Goal: Information Seeking & Learning: Learn about a topic

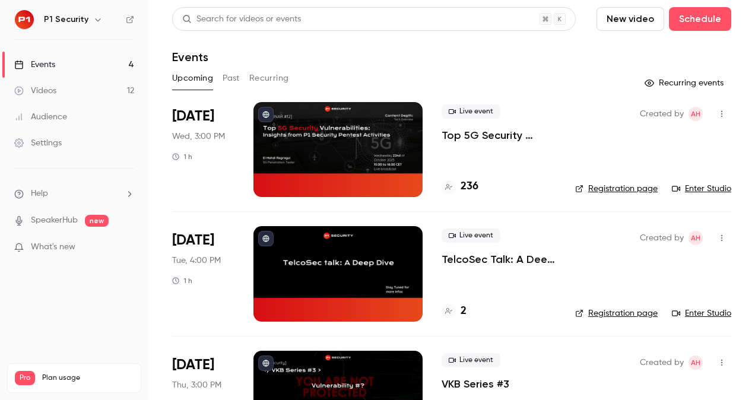
click at [493, 136] on p "Top 5G Security Vulnerabilities: Insights from P1 Security Pentest Activities" at bounding box center [499, 135] width 115 height 14
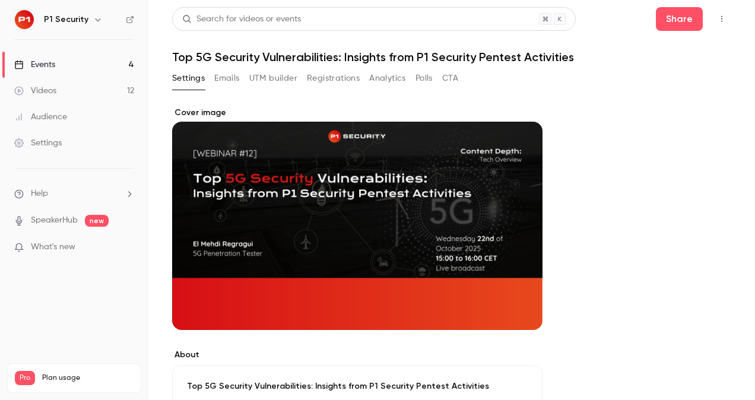
click at [335, 80] on button "Registrations" at bounding box center [333, 78] width 53 height 19
click at [72, 90] on link "Videos 12" at bounding box center [74, 91] width 148 height 26
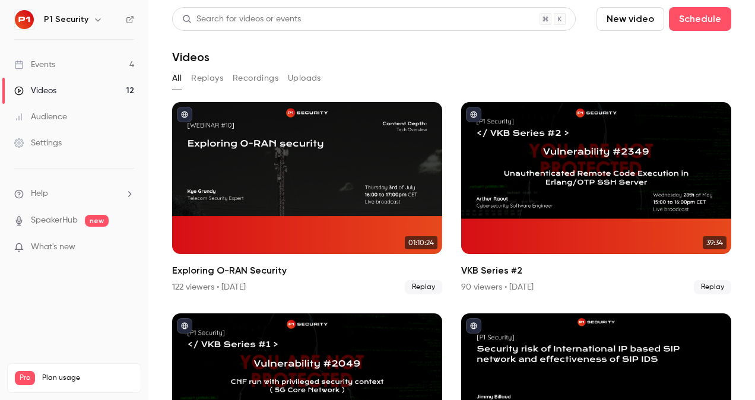
click at [74, 66] on link "Events 4" at bounding box center [74, 65] width 148 height 26
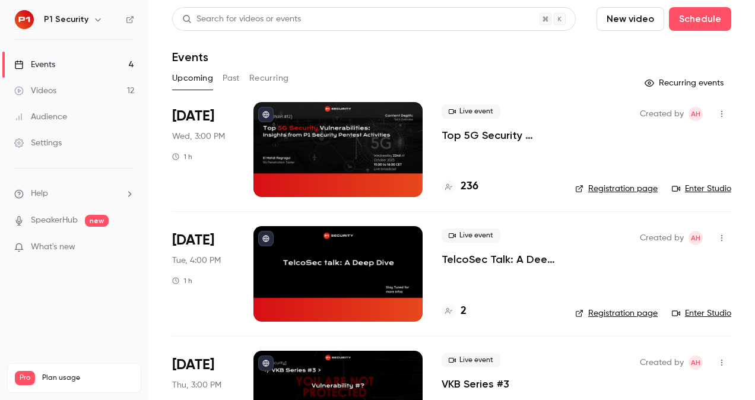
click at [64, 91] on link "Videos 12" at bounding box center [74, 91] width 148 height 26
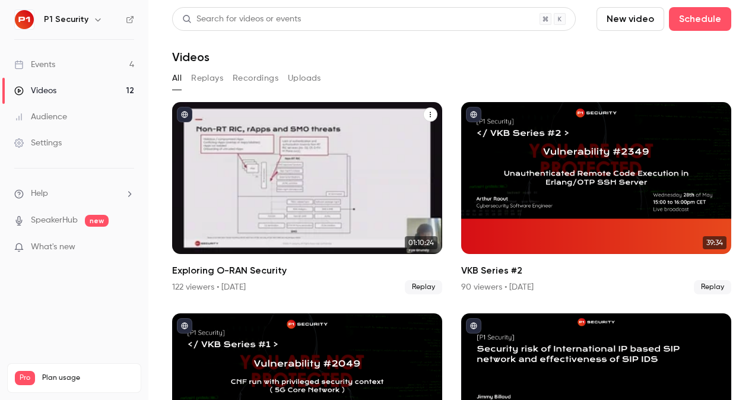
scroll to position [161, 0]
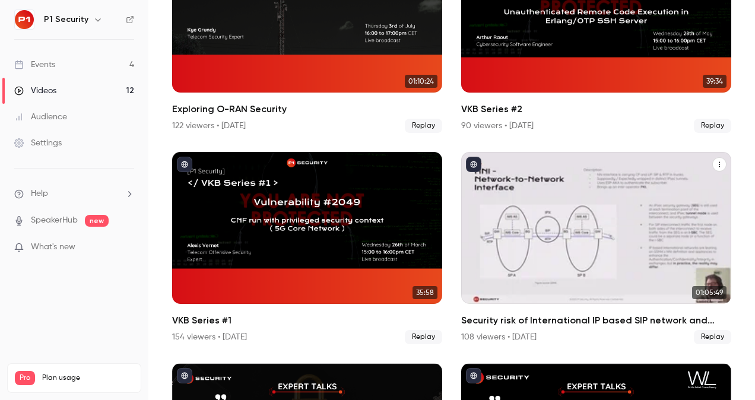
click at [642, 180] on div "Security risk of International IP based SIP network and effectiveness of SIP IDS" at bounding box center [596, 228] width 270 height 152
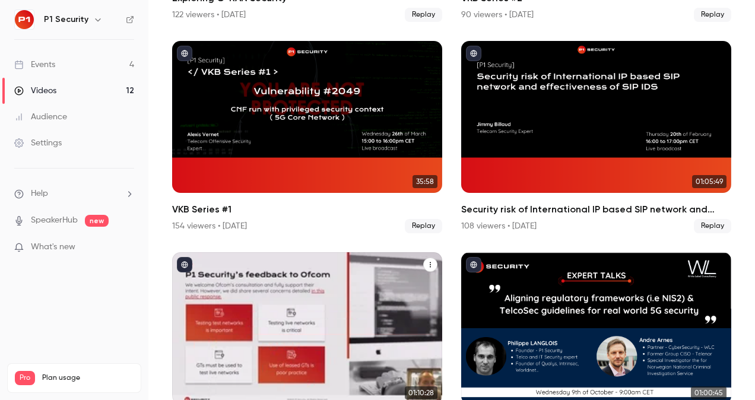
scroll to position [272, 0]
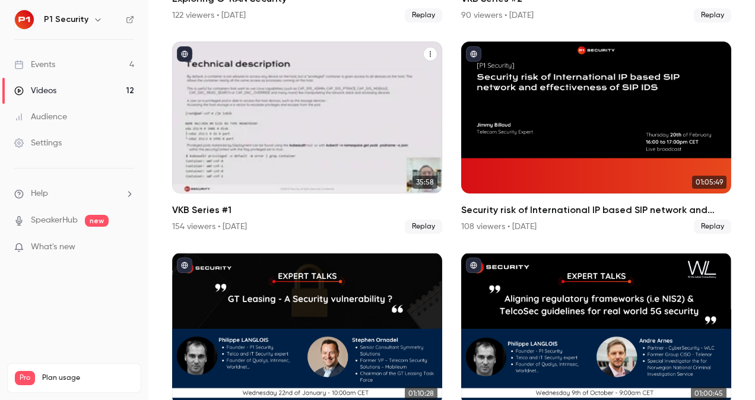
click at [326, 122] on div "VKB Series #1" at bounding box center [307, 118] width 270 height 152
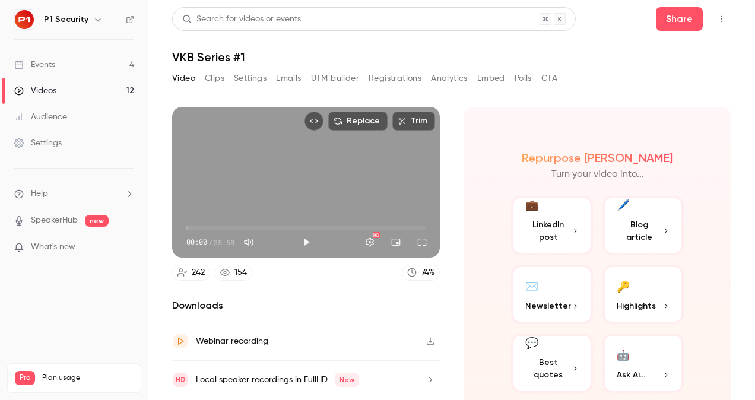
click at [193, 268] on div "242" at bounding box center [198, 272] width 13 height 12
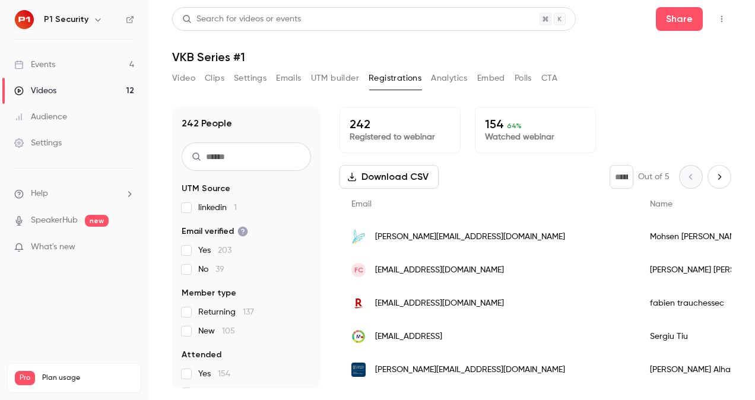
click at [64, 66] on link "Events 4" at bounding box center [74, 65] width 148 height 26
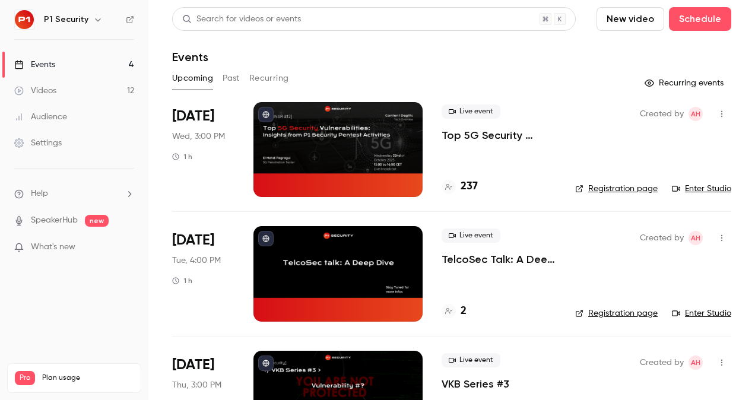
click at [495, 137] on p "Top 5G Security Vulnerabilities: Insights from P1 Security Pentest Activities" at bounding box center [499, 135] width 115 height 14
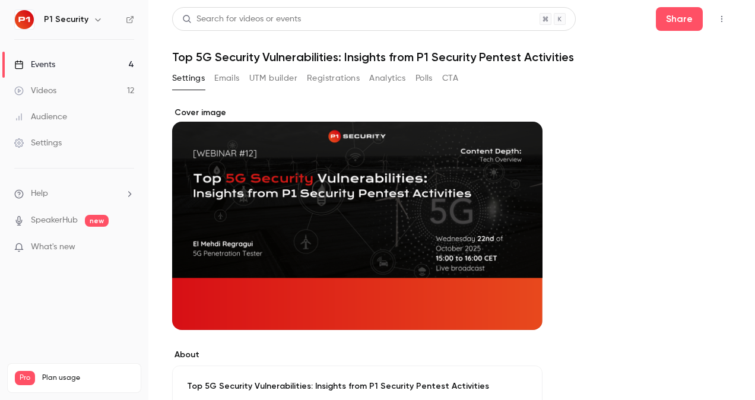
click at [339, 78] on button "Registrations" at bounding box center [333, 78] width 53 height 19
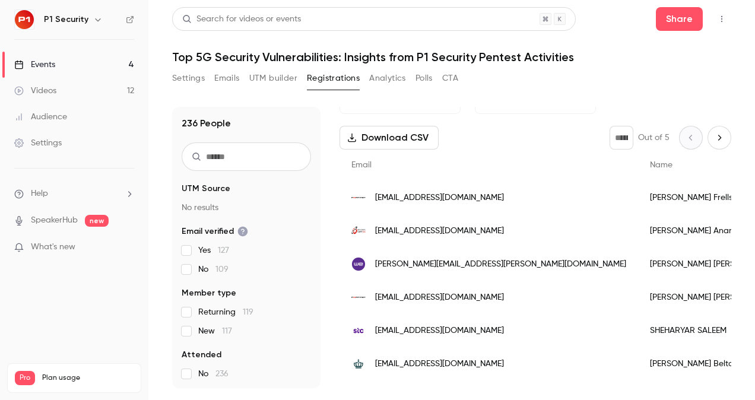
scroll to position [39, 0]
click at [63, 61] on link "Events 4" at bounding box center [74, 65] width 148 height 26
